Goal: Find specific page/section: Locate a particular part of the current website

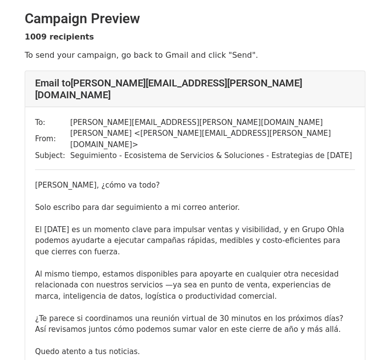
scroll to position [315, 0]
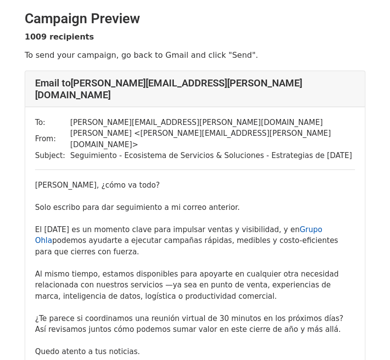
click at [289, 225] on link "Grupo Ohla" at bounding box center [179, 235] width 288 height 20
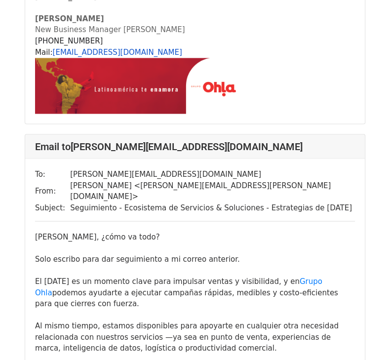
scroll to position [1260, 0]
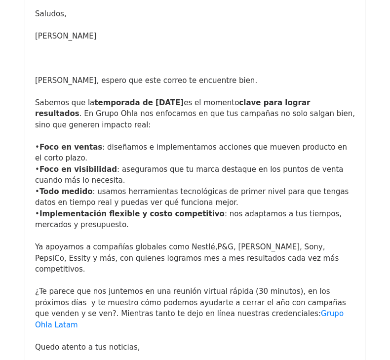
scroll to position [11030, 0]
